Goal: Task Accomplishment & Management: Use online tool/utility

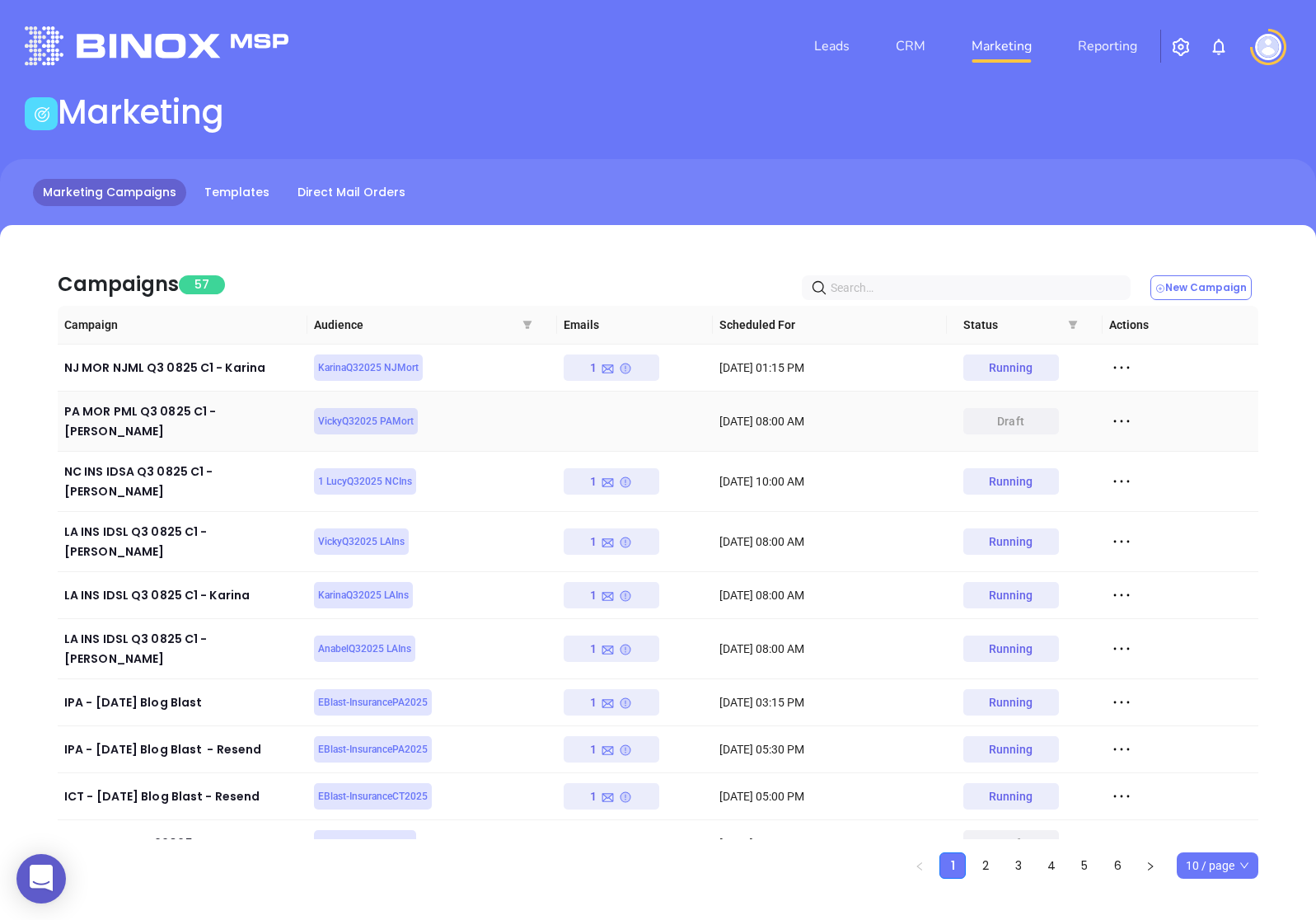
click at [1120, 409] on icon at bounding box center [1121, 421] width 24 height 24
click at [1138, 473] on div "Duplicate" at bounding box center [1197, 474] width 150 height 18
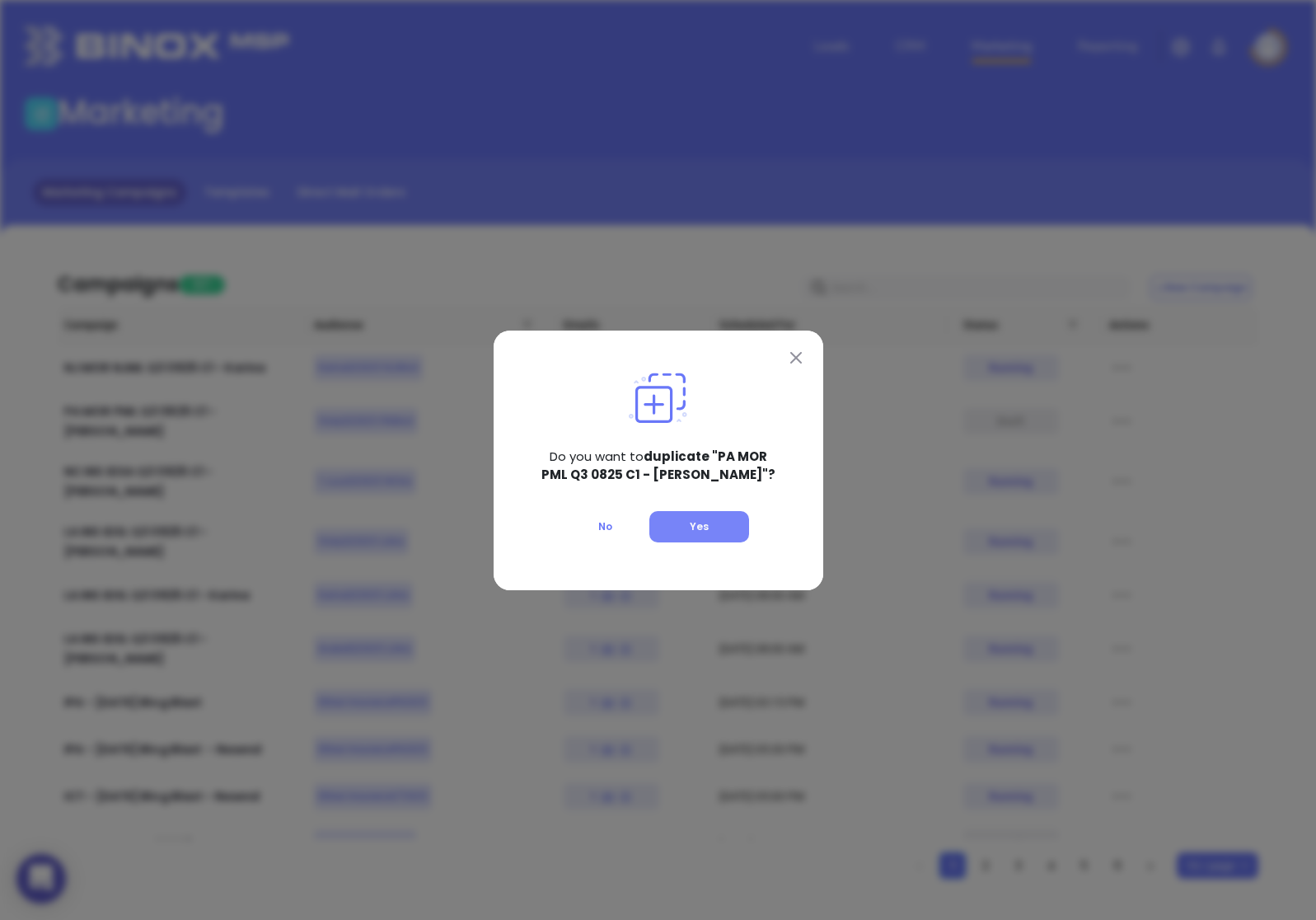
click at [740, 528] on button "Yes" at bounding box center [698, 527] width 100 height 31
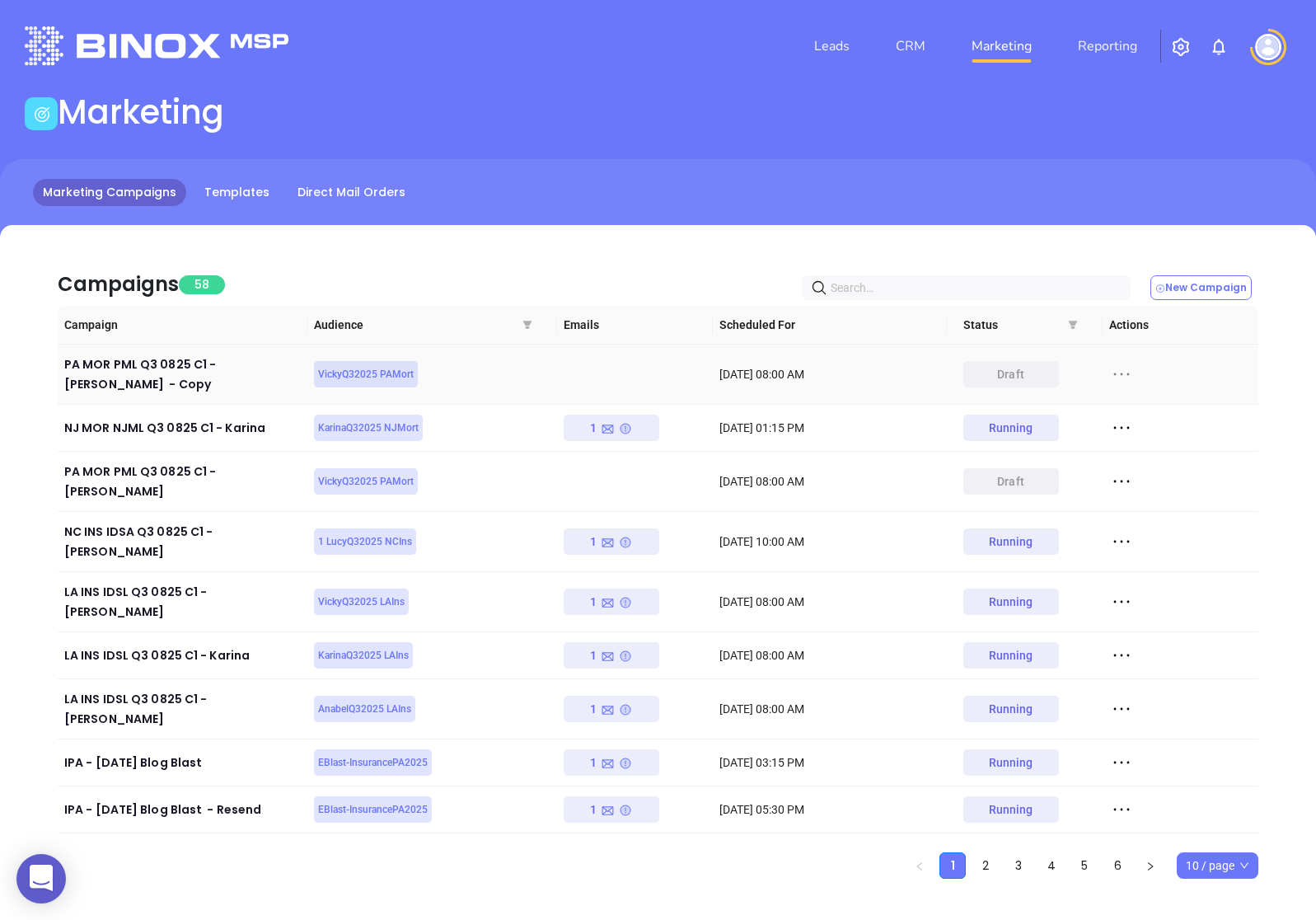
click at [1127, 373] on icon at bounding box center [1121, 374] width 16 height 3
click at [1135, 402] on div "Edit" at bounding box center [1197, 397] width 150 height 18
click at [1115, 364] on icon at bounding box center [1121, 373] width 24 height 24
click at [1132, 404] on div "Edit" at bounding box center [1197, 397] width 150 height 18
click at [243, 191] on link "Templates" at bounding box center [236, 192] width 84 height 27
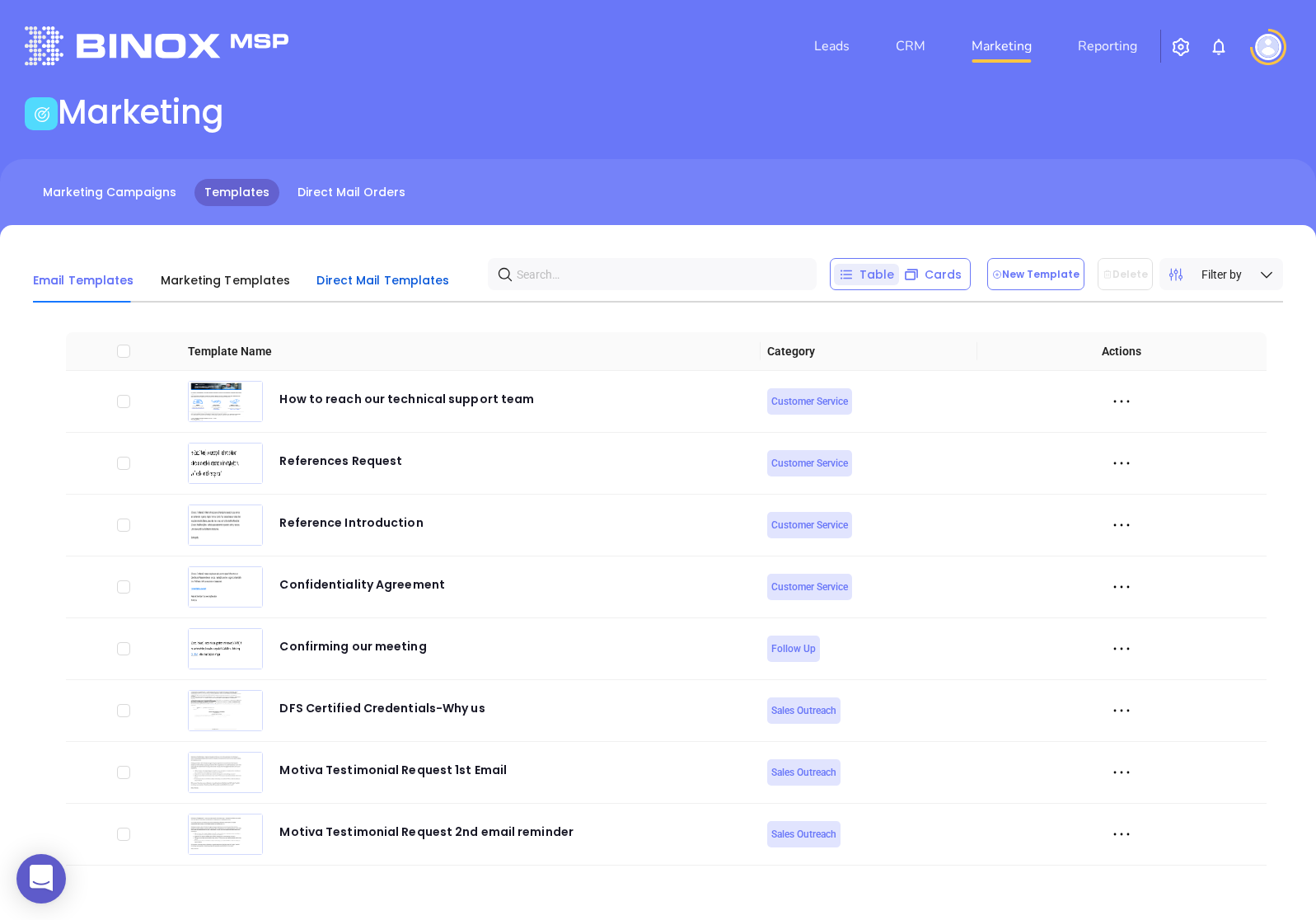
click at [361, 286] on span "Direct Mail Templates" at bounding box center [383, 280] width 133 height 17
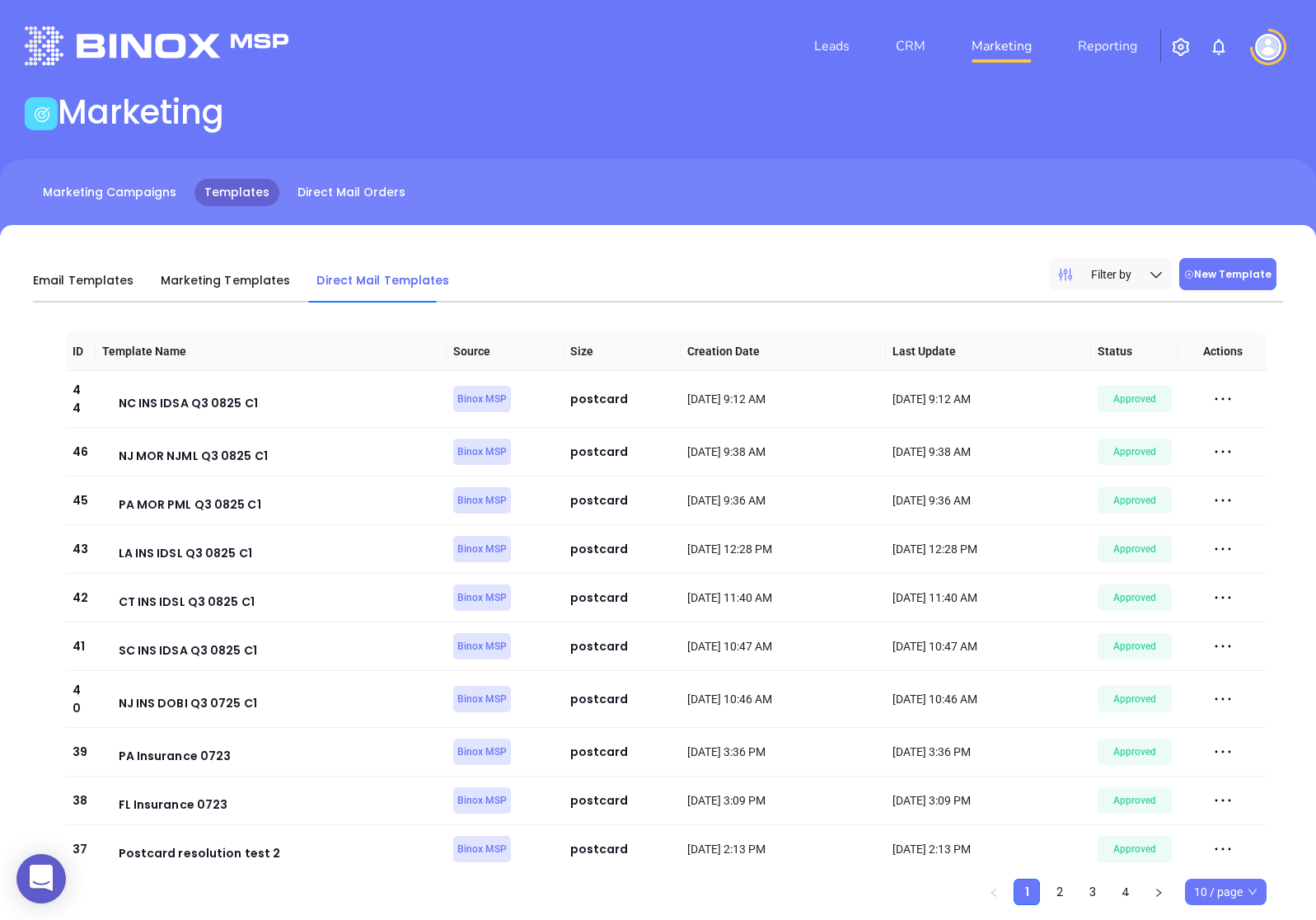
click at [1230, 271] on button "New Template" at bounding box center [1228, 274] width 97 height 32
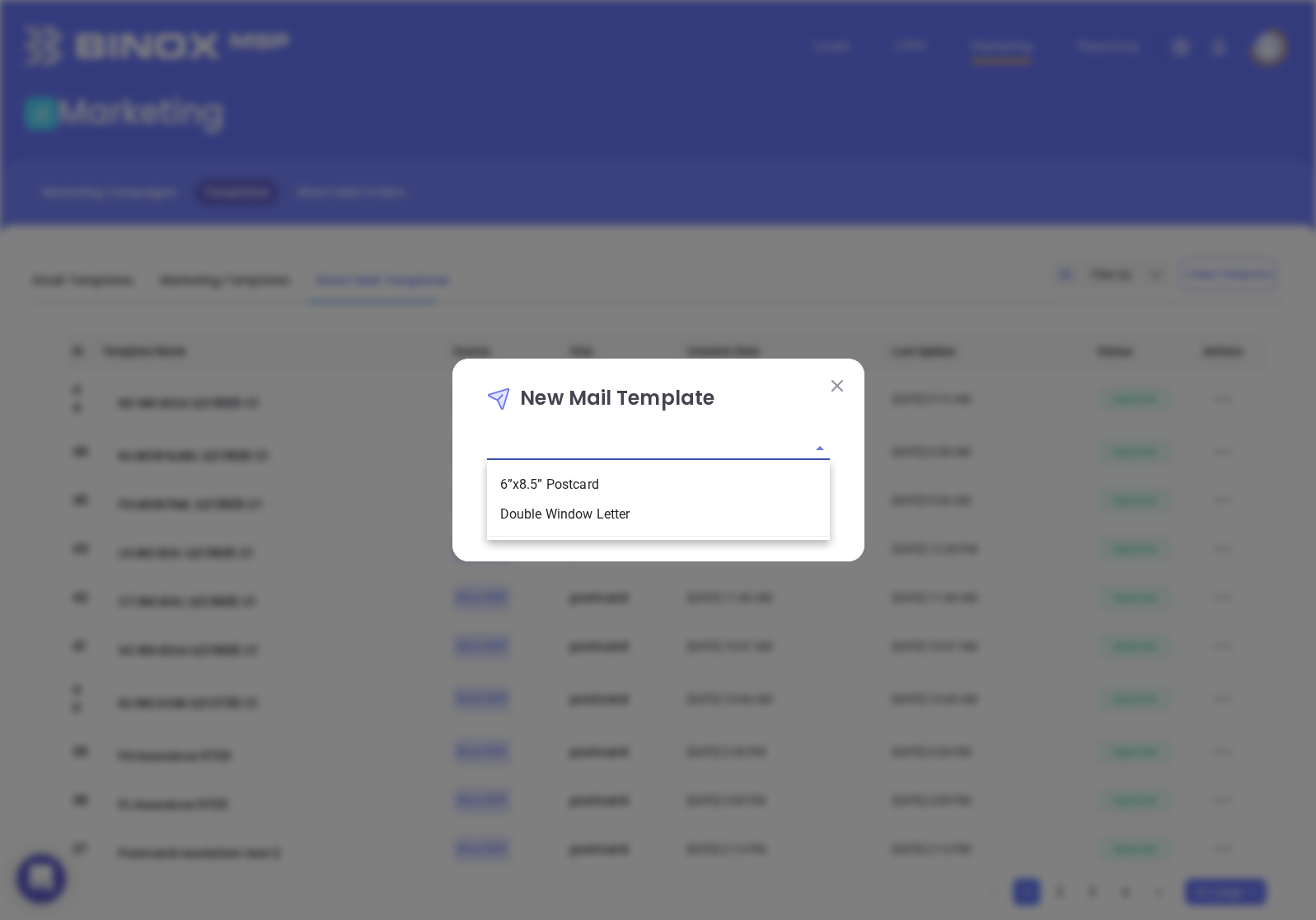
click at [726, 447] on input "text" at bounding box center [634, 448] width 296 height 24
click at [648, 475] on li "6”x8.5” Postcard" at bounding box center [658, 485] width 343 height 30
type input "6”x8.5” Postcard"
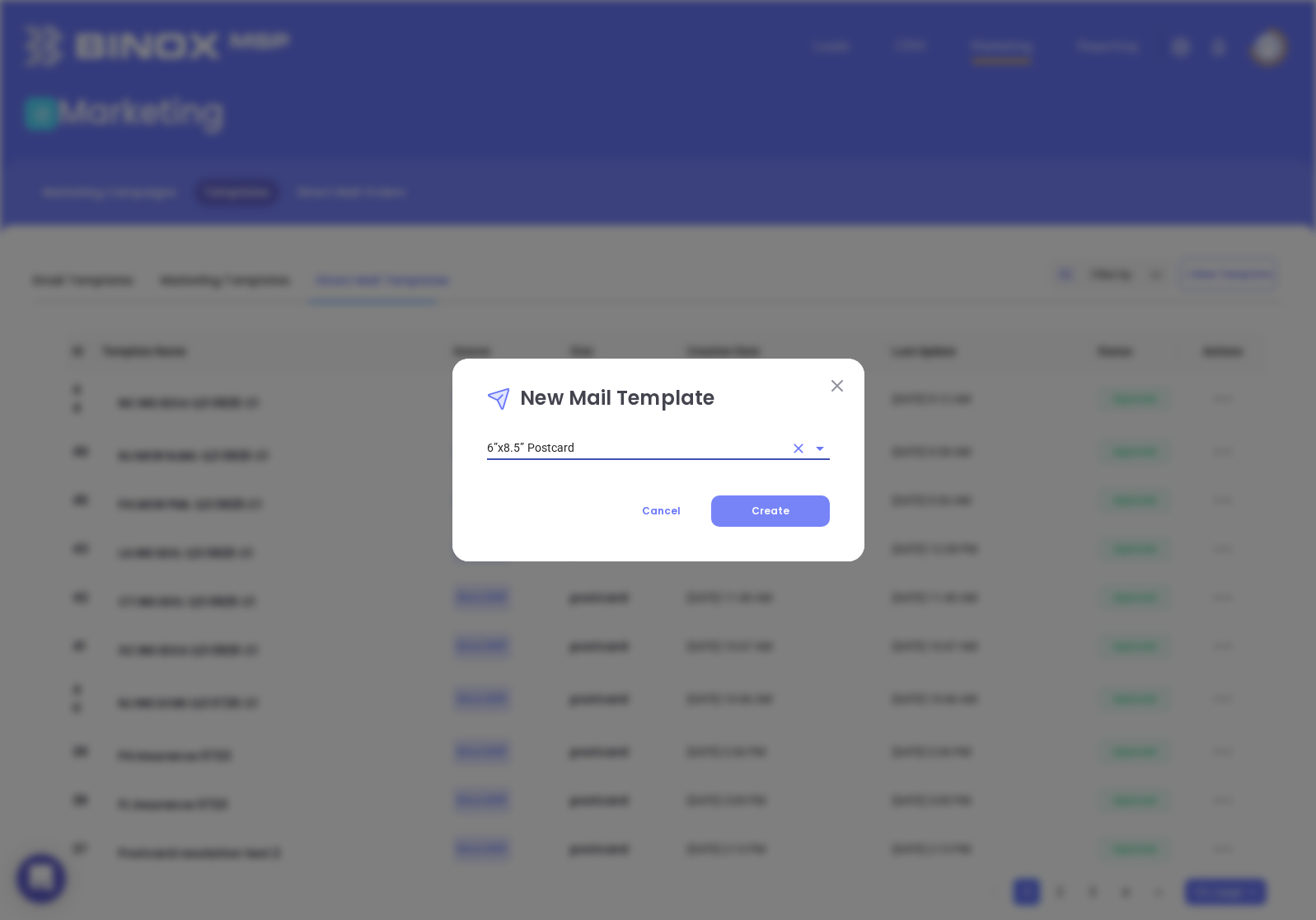
click at [785, 504] on span "Create" at bounding box center [770, 510] width 38 height 14
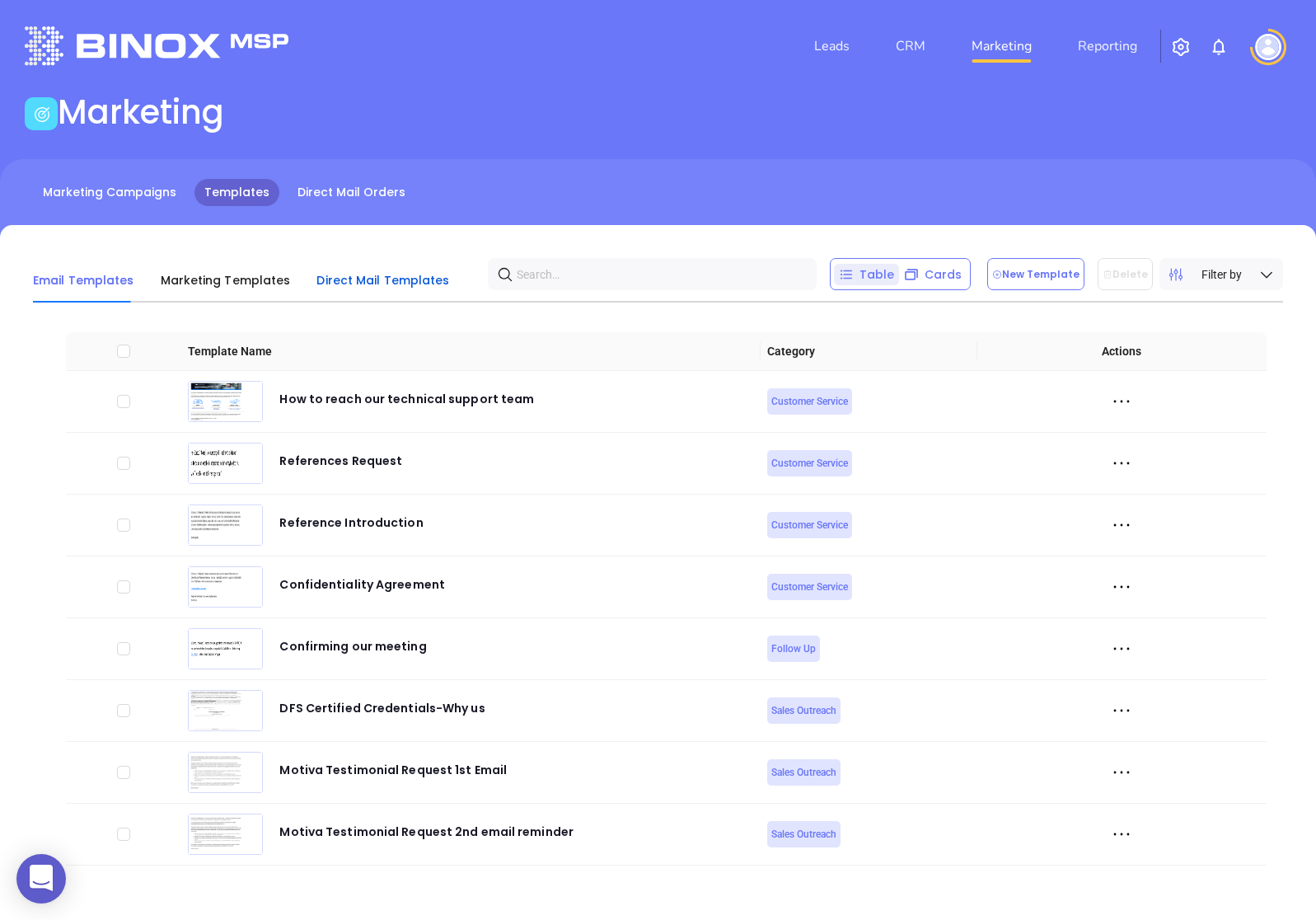
click at [399, 279] on span "Direct Mail Templates" at bounding box center [383, 280] width 133 height 17
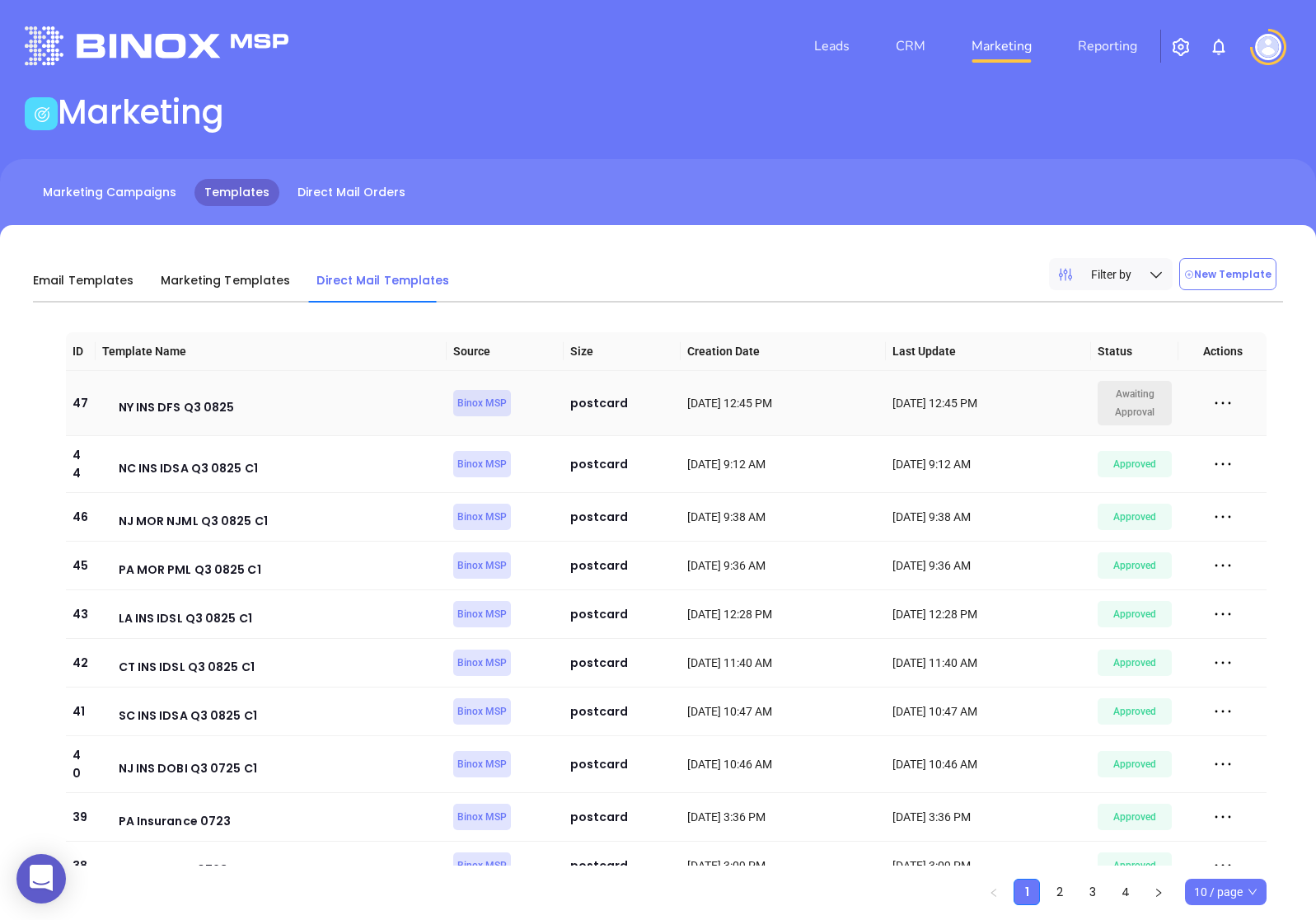
click at [1221, 404] on icon at bounding box center [1222, 402] width 24 height 24
click at [1098, 496] on div "Edit" at bounding box center [1147, 494] width 150 height 18
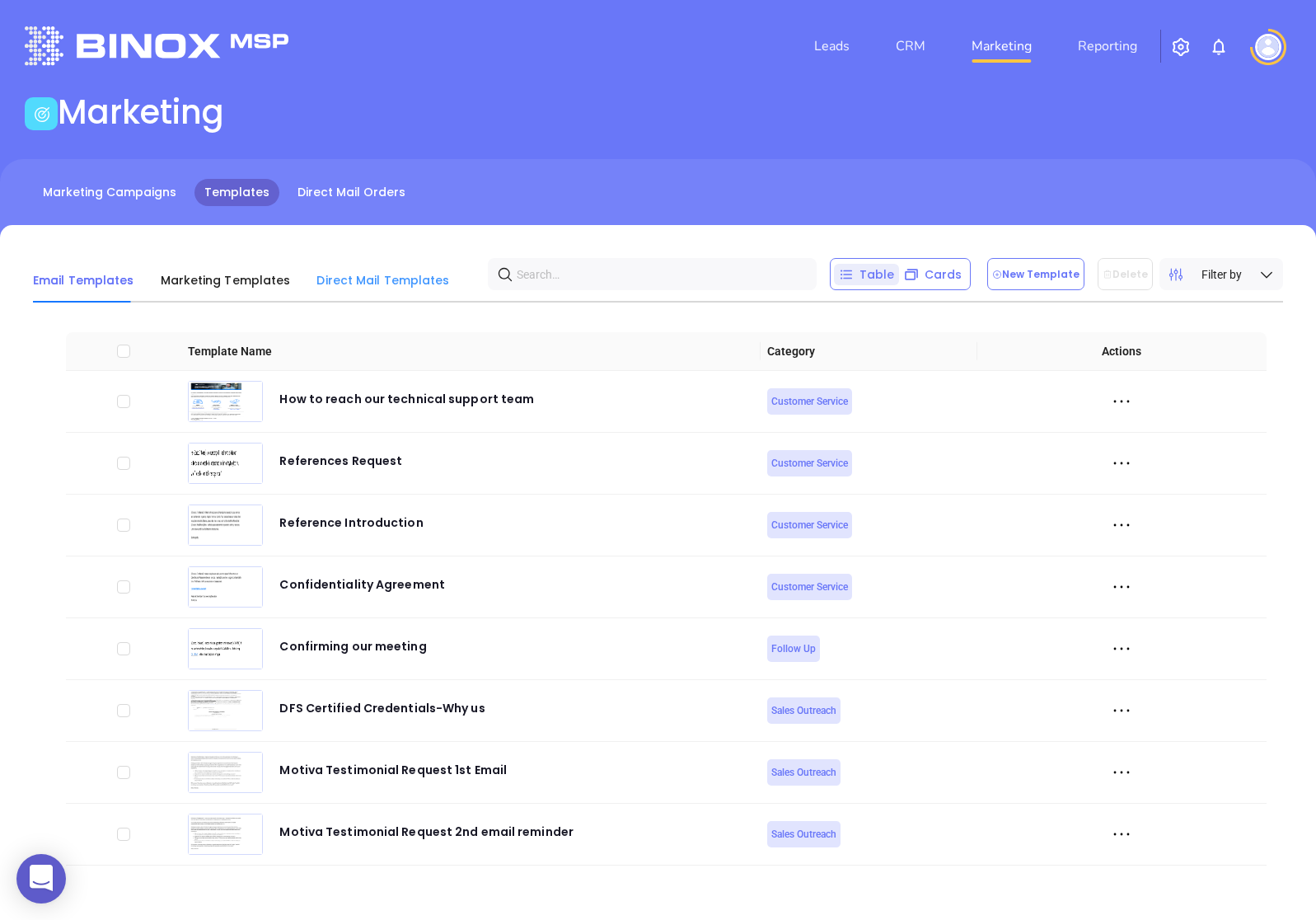
click at [368, 262] on div "Direct Mail Templates" at bounding box center [383, 281] width 133 height 45
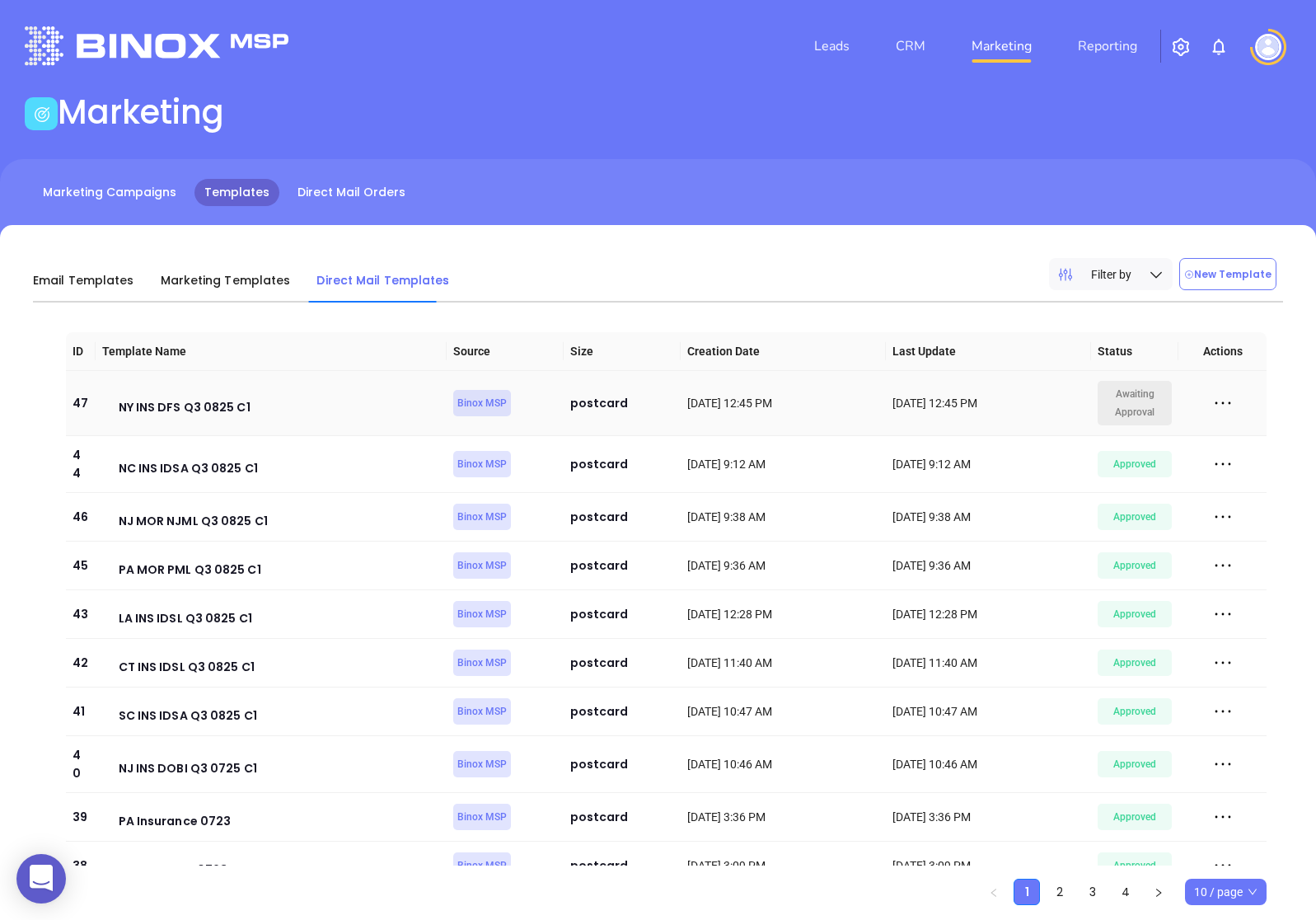
click at [1222, 399] on icon at bounding box center [1222, 402] width 24 height 24
click at [1222, 400] on icon at bounding box center [1222, 402] width 24 height 24
click at [1232, 268] on button "New Template" at bounding box center [1228, 274] width 97 height 32
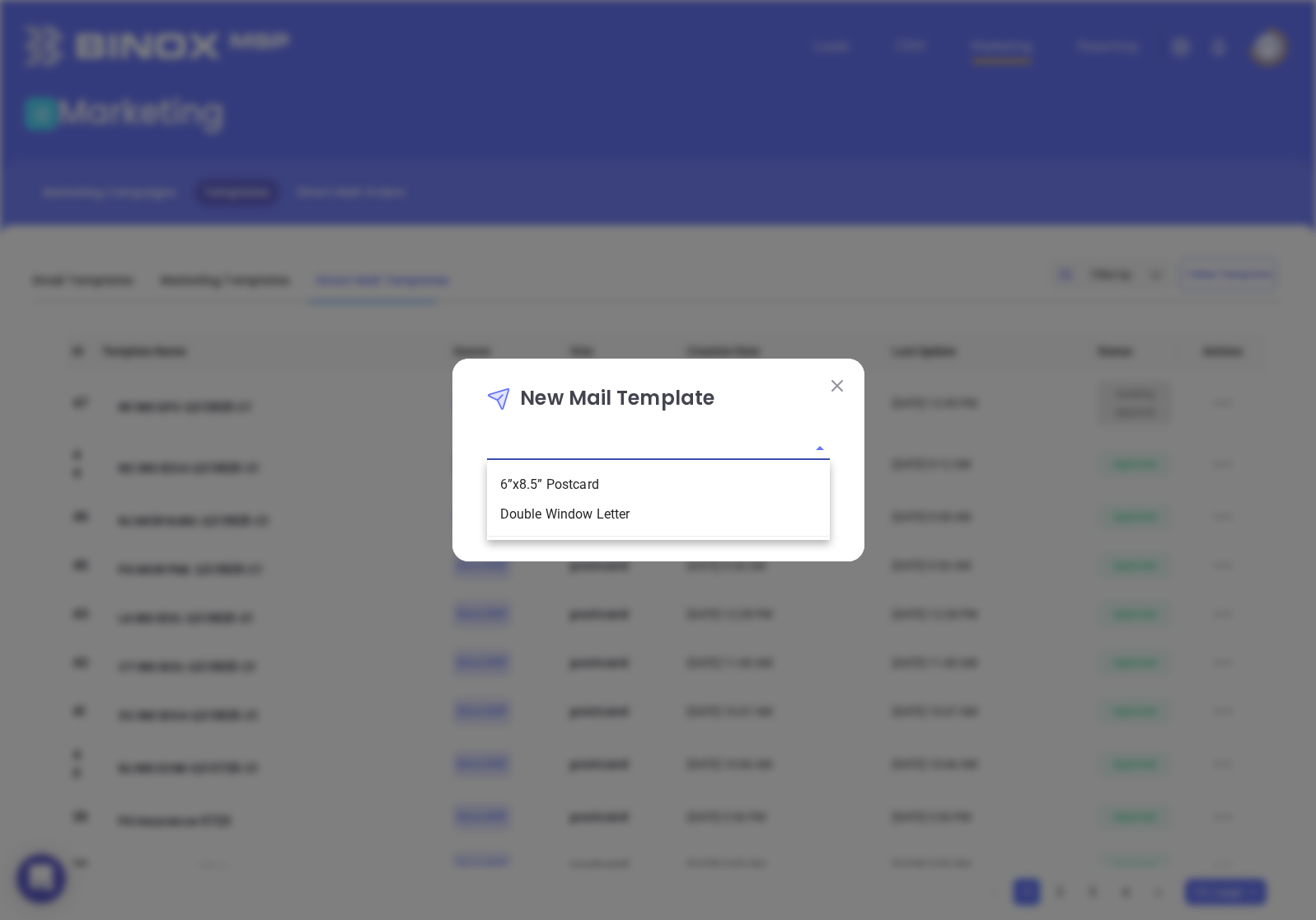
click at [759, 448] on input "text" at bounding box center [634, 448] width 296 height 24
click at [702, 480] on li "6”x8.5” Postcard" at bounding box center [658, 485] width 343 height 30
type input "6”x8.5” Postcard"
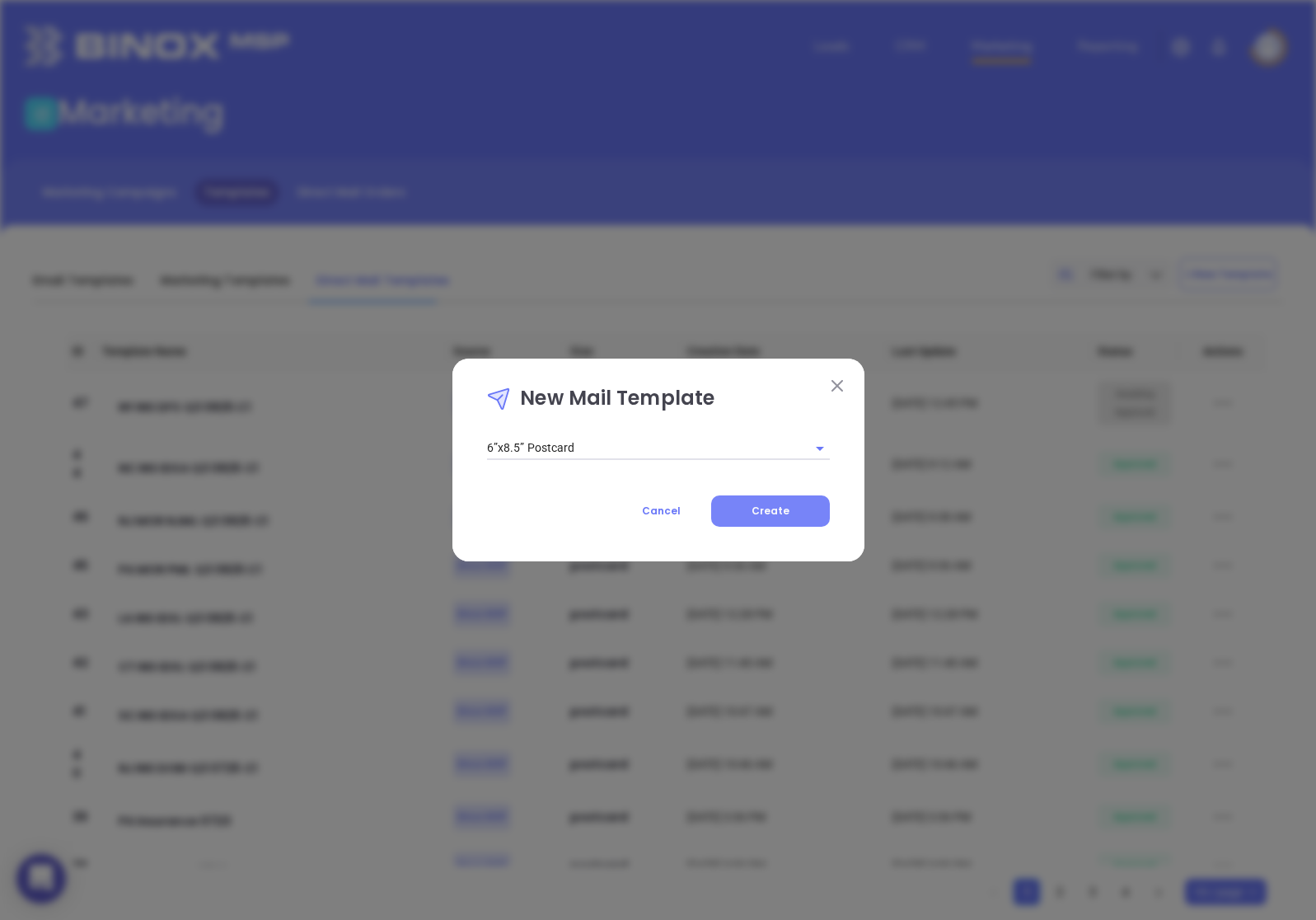
click at [733, 505] on button "Create" at bounding box center [770, 511] width 118 height 31
